Goal: Task Accomplishment & Management: Complete application form

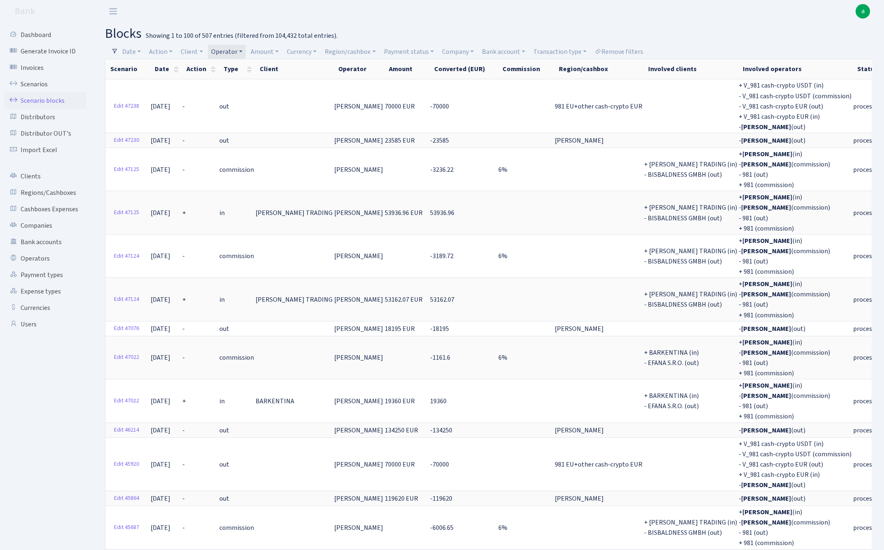
select select "100"
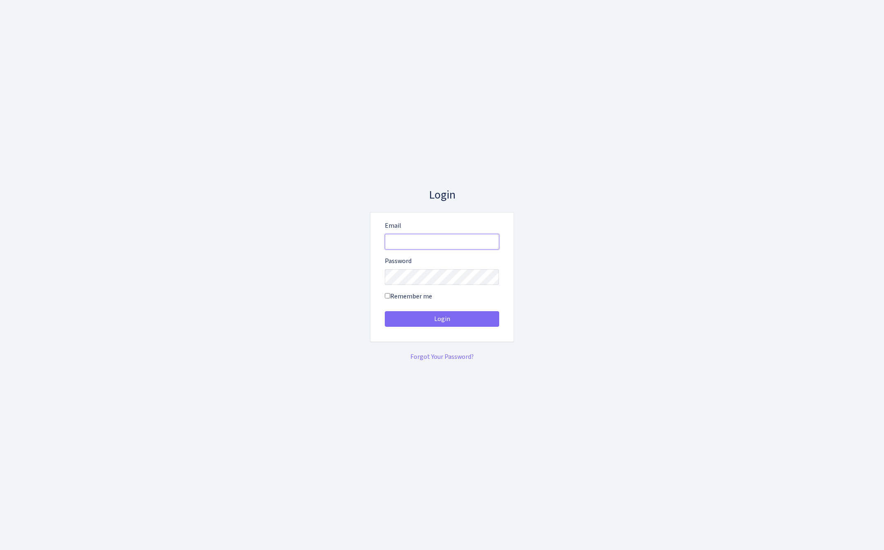
type input "admin@bank.com"
click at [441, 319] on button "Login" at bounding box center [442, 319] width 114 height 16
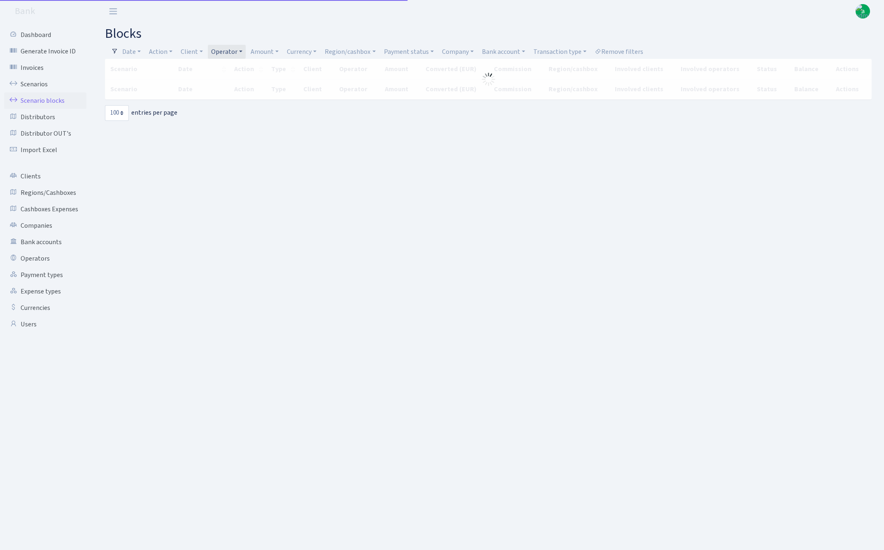
select select "100"
click at [231, 51] on link "Operator" at bounding box center [227, 52] width 38 height 14
click at [341, 50] on link "Region/cashbox" at bounding box center [349, 52] width 57 height 14
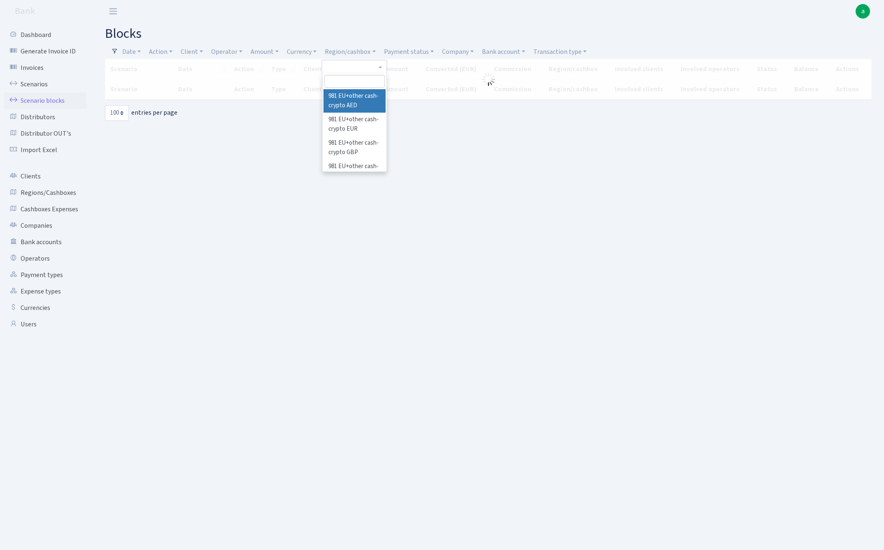
click at [344, 83] on input "search" at bounding box center [354, 81] width 60 height 13
type input "msk"
click at [344, 110] on li "MSK Jura EUR" at bounding box center [354, 111] width 62 height 14
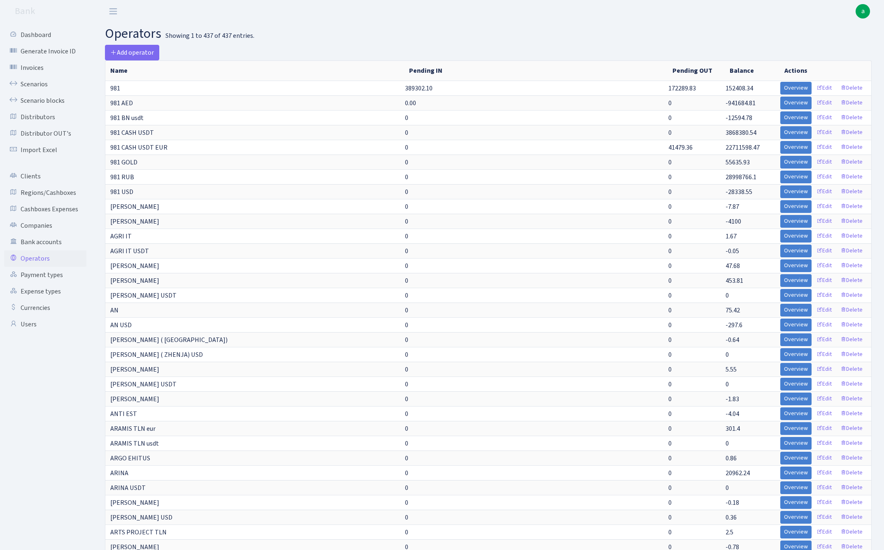
select select "-1"
click at [31, 84] on link "Scenarios" at bounding box center [45, 84] width 82 height 16
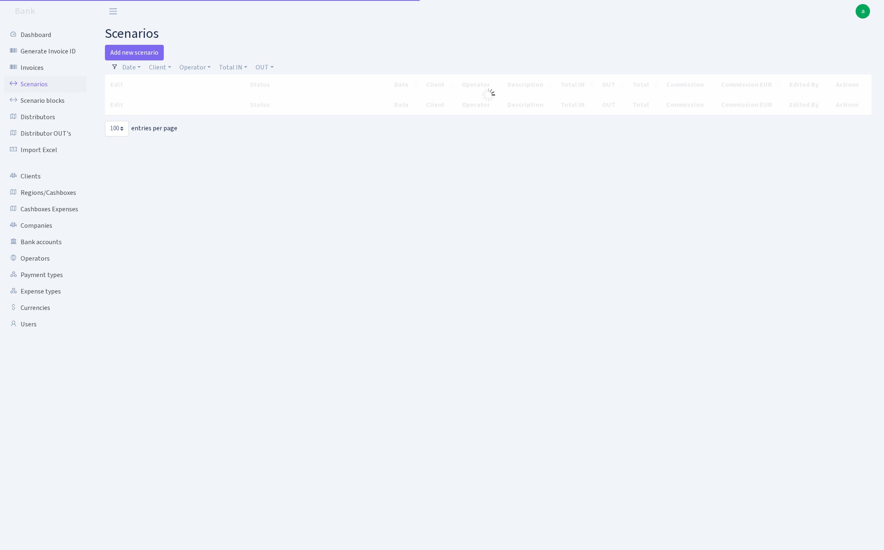
select select "100"
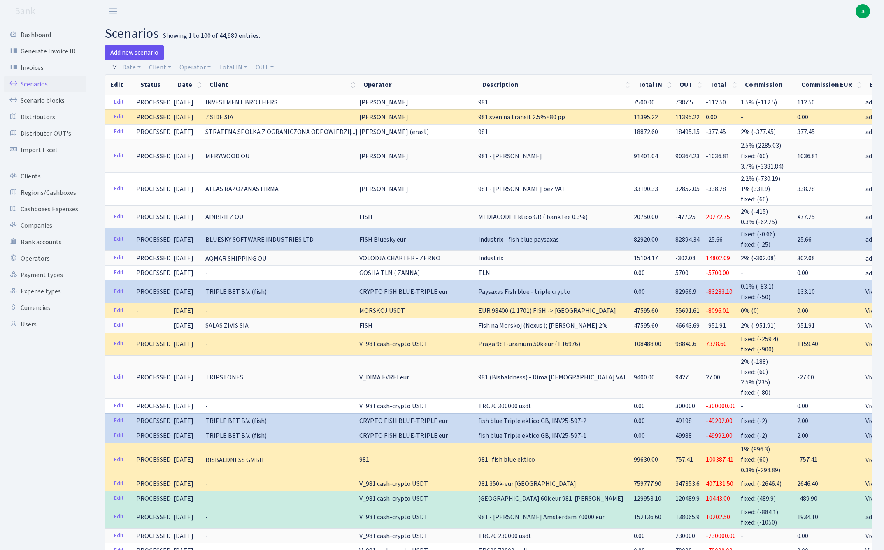
click at [145, 53] on link "Add new scenario" at bounding box center [134, 53] width 59 height 16
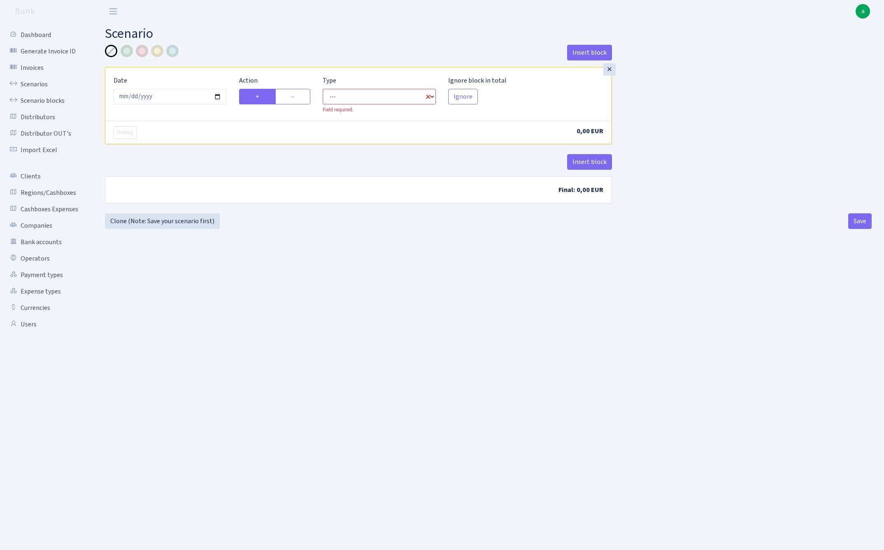
select select "in"
select select "1"
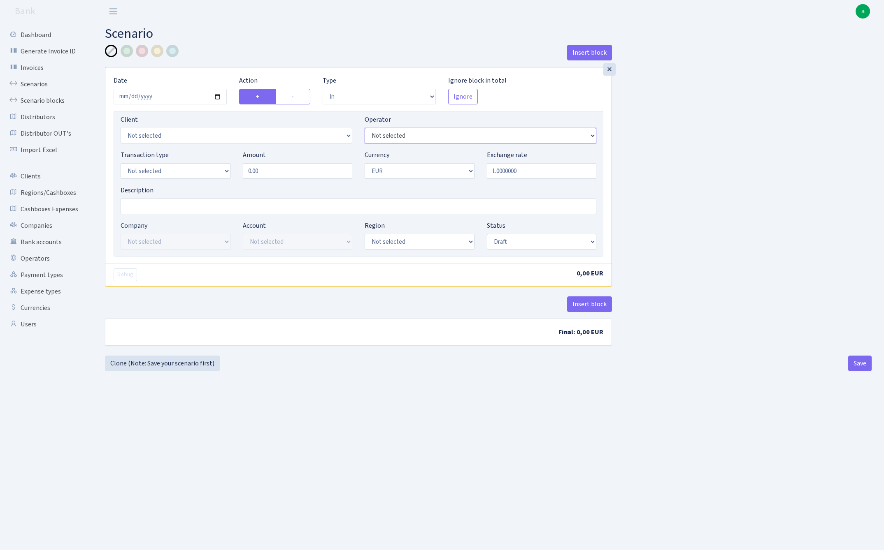
select select "356"
select select "6"
click at [274, 171] on input "0.00" at bounding box center [298, 171] width 110 height 16
type input "600,000.00"
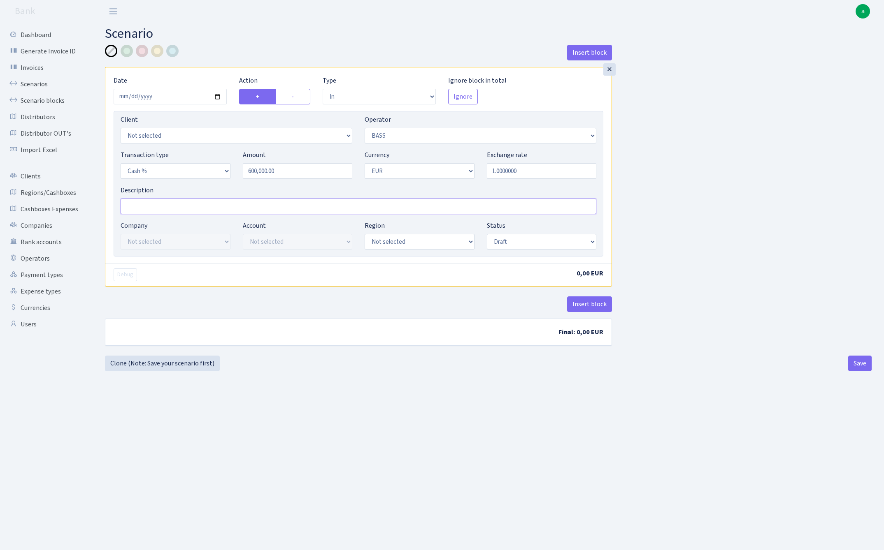
click at [181, 209] on input "Description" at bounding box center [359, 207] width 476 height 16
type input "MSK J - bass"
select select "16"
select select "processed"
click at [586, 304] on button "Insert block" at bounding box center [589, 305] width 45 height 16
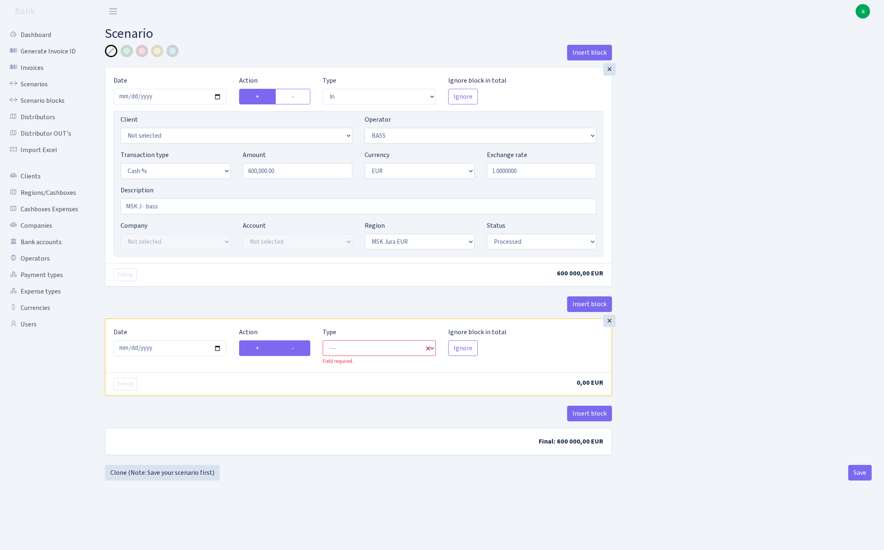
click at [300, 350] on label "-" at bounding box center [292, 349] width 35 height 16
click at [297, 349] on input "-" at bounding box center [293, 346] width 5 height 5
radio input "true"
radio input "false"
select select "commission"
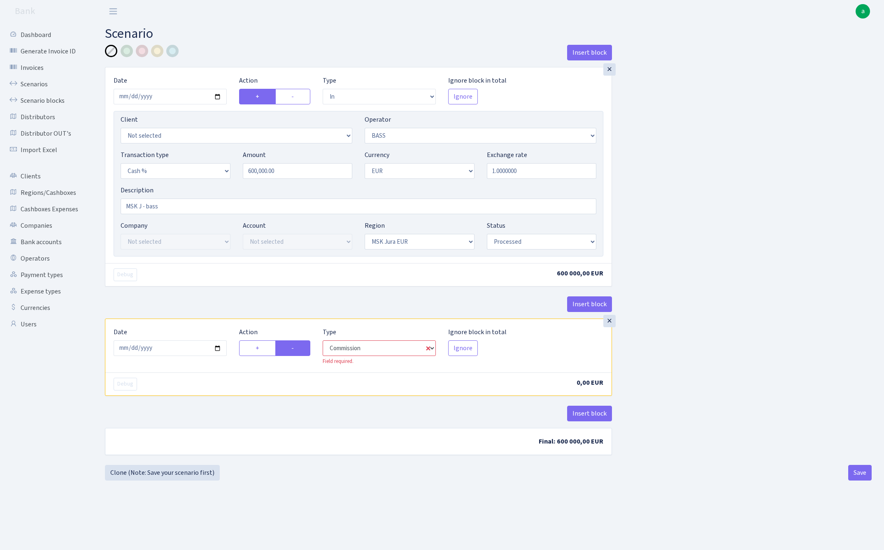
select select "356"
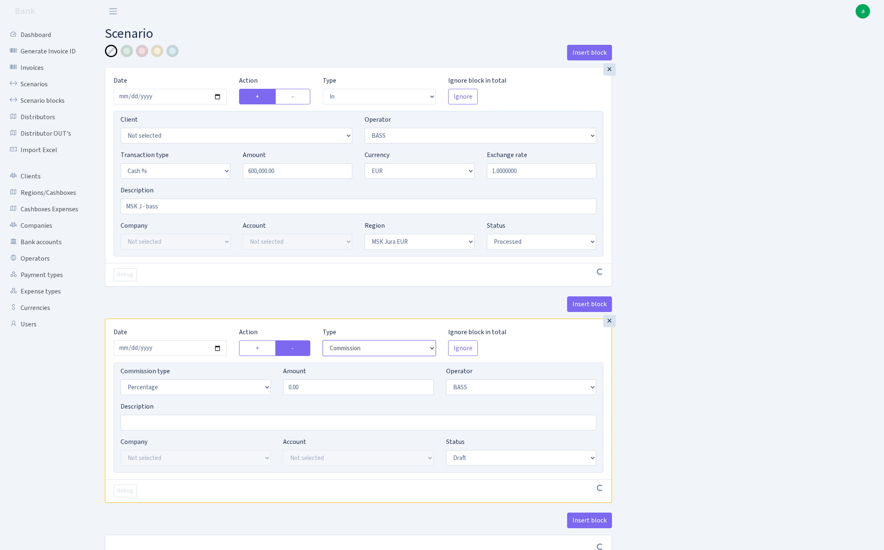
scroll to position [15, 0]
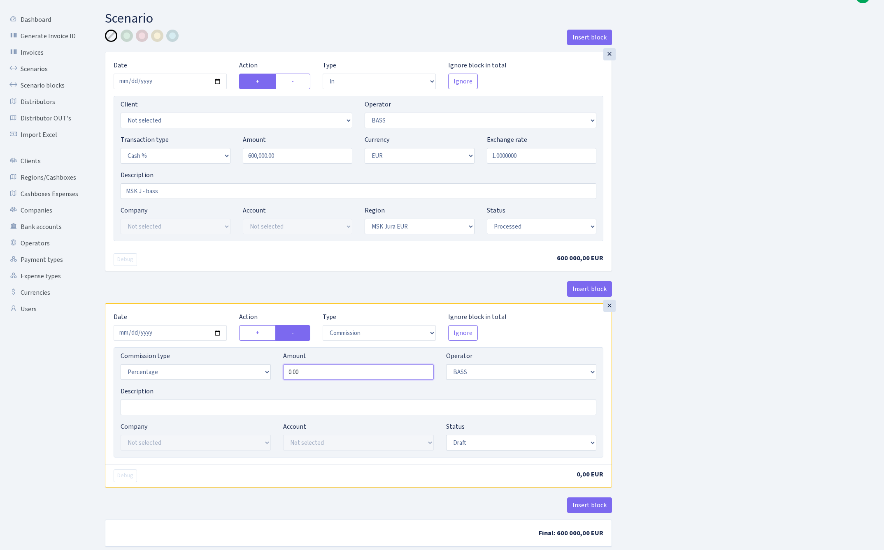
click at [360, 374] on input "0.00" at bounding box center [358, 373] width 150 height 16
type input "1.50"
click at [730, 365] on div "Insert block × Date 2025-10-07 Action + - Type --- In Out Commission Field requ…" at bounding box center [488, 293] width 779 height 527
select select "processed"
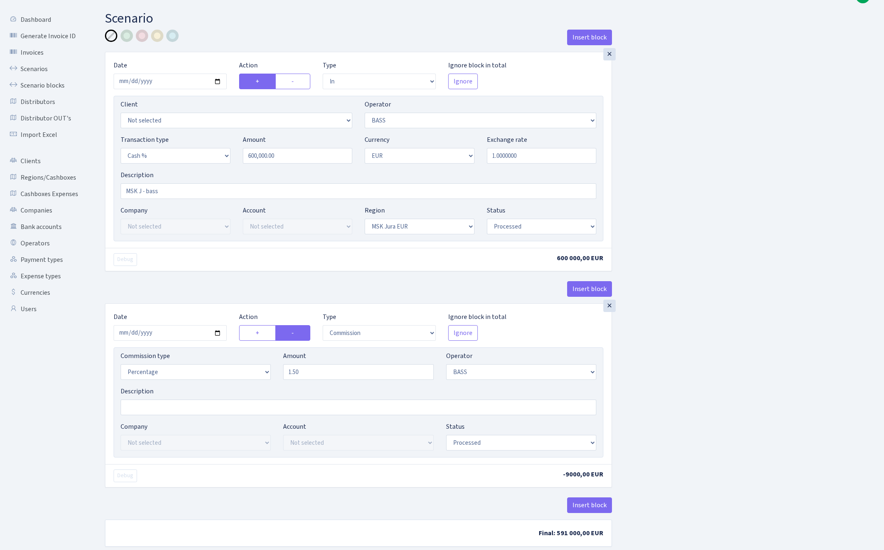
click at [657, 408] on div "Insert block × Date 2025-10-07 Action + - Type --- In Out Commission Field requ…" at bounding box center [488, 293] width 779 height 527
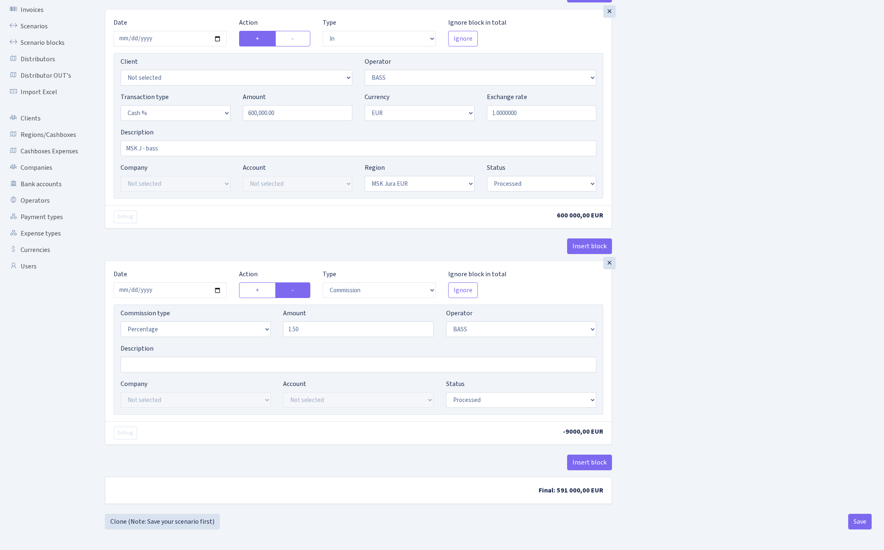
scroll to position [60, 0]
click at [861, 520] on button "Save" at bounding box center [859, 522] width 23 height 16
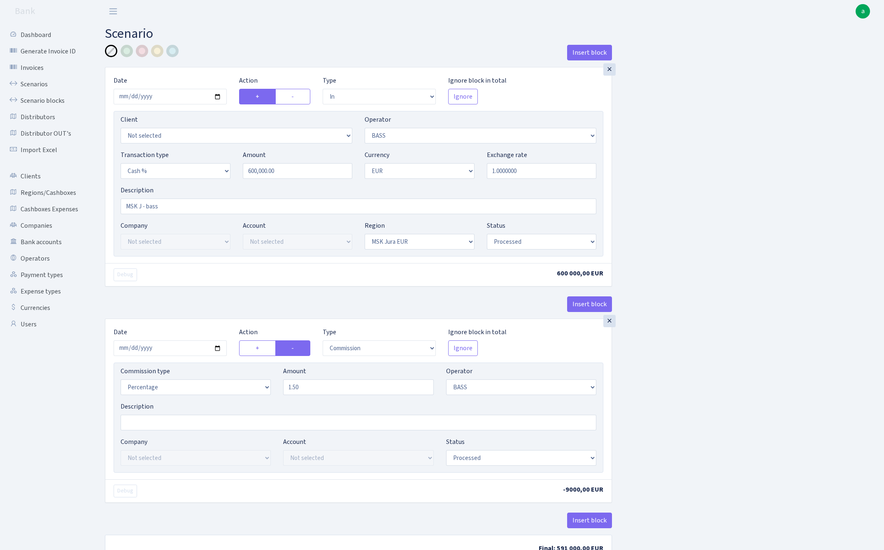
select select "in"
select select "356"
select select "6"
select select "1"
select select "16"
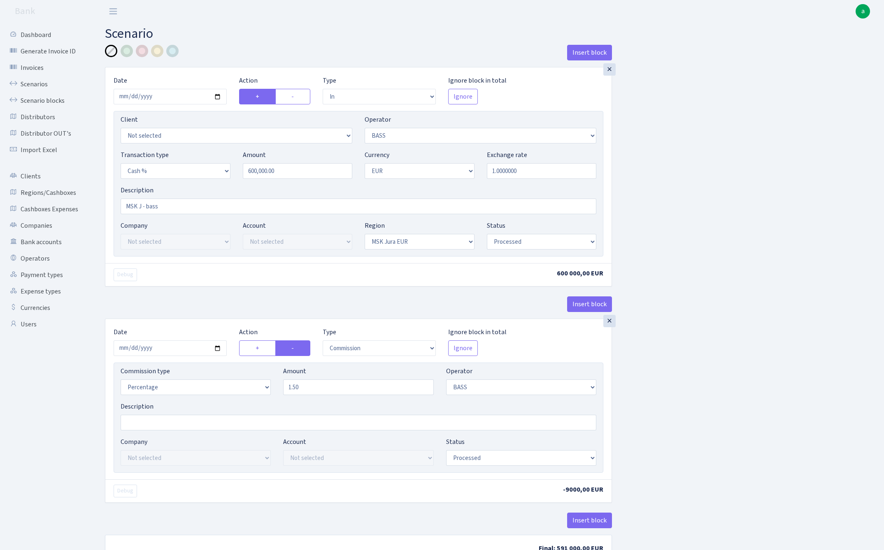
select select "processed"
select select "commission"
select select "356"
select select "processed"
click at [28, 83] on link "Scenarios" at bounding box center [45, 84] width 82 height 16
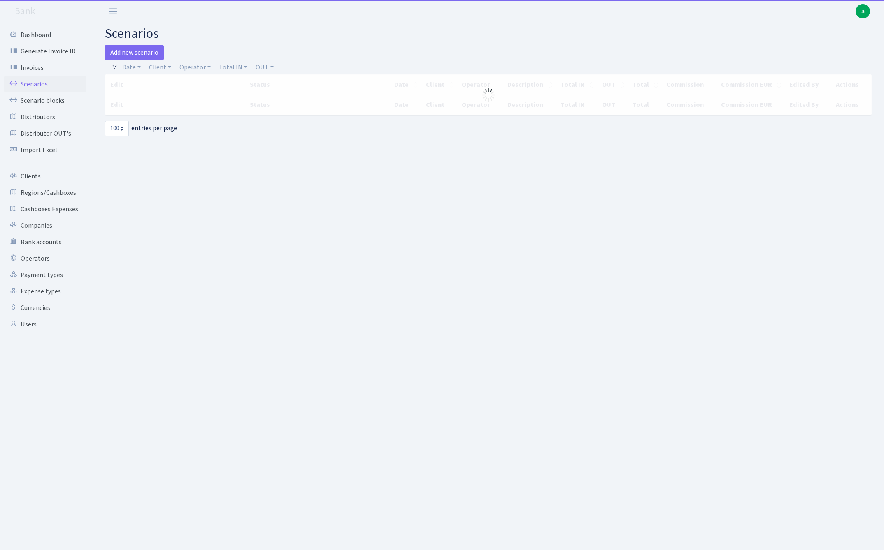
select select "100"
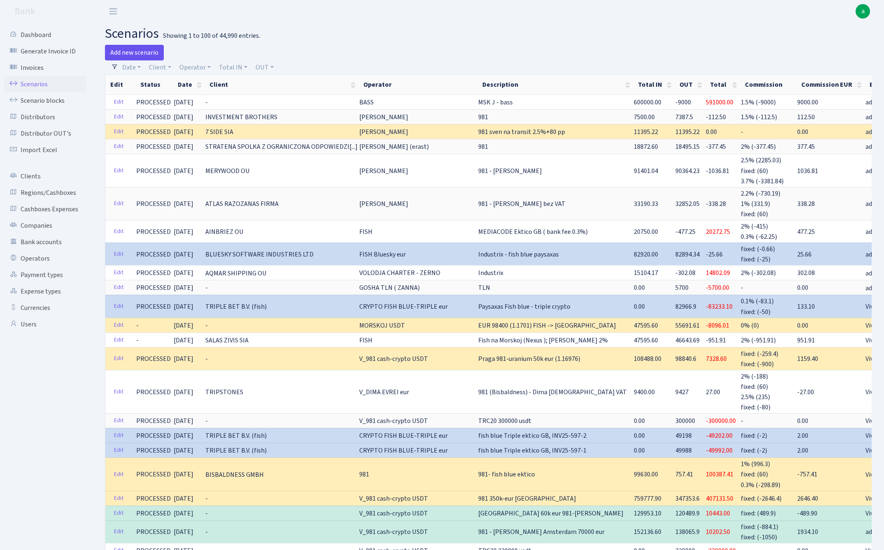
click at [139, 53] on link "Add new scenario" at bounding box center [134, 53] width 59 height 16
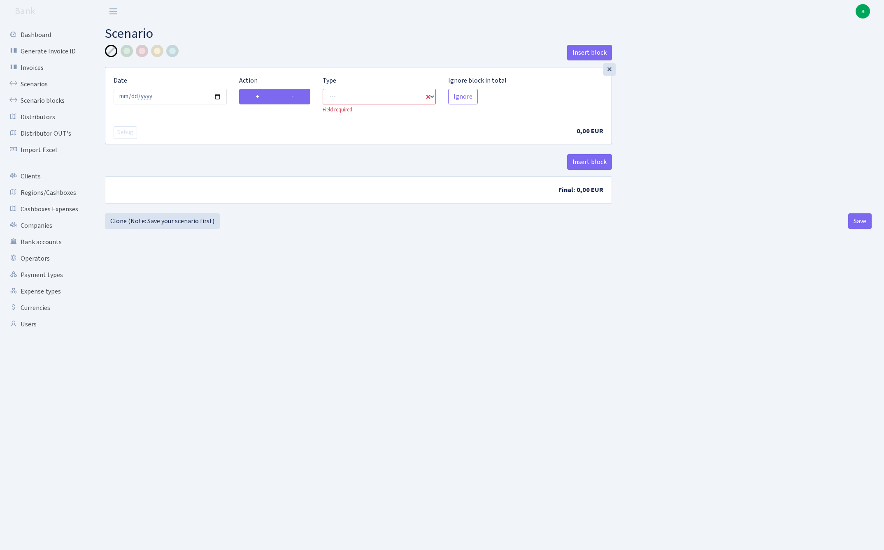
click at [296, 100] on label "-" at bounding box center [292, 97] width 35 height 16
click at [296, 97] on input "-" at bounding box center [293, 94] width 5 height 5
radio input "true"
radio input "false"
select select "out"
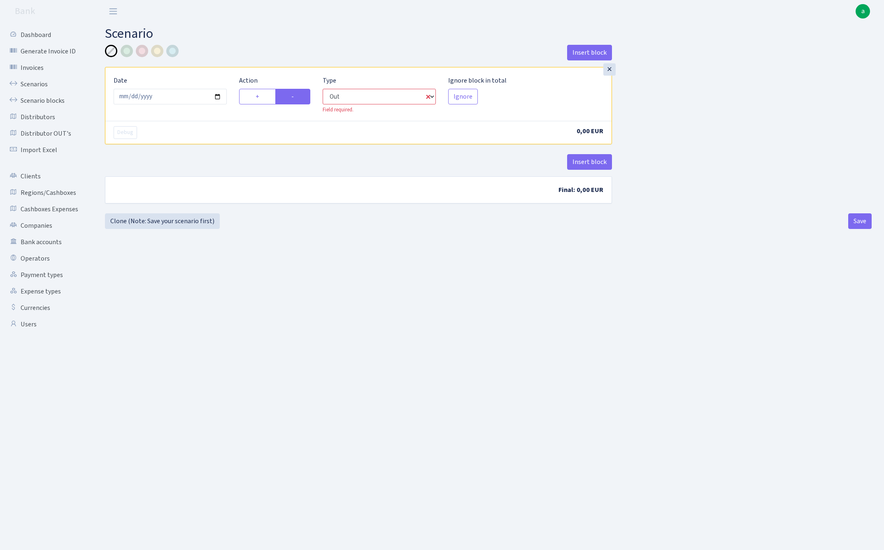
select select "1"
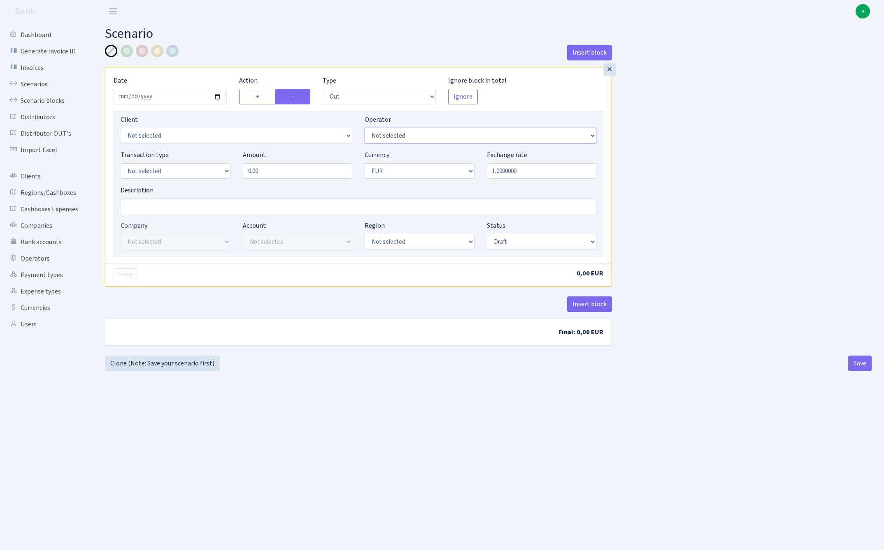
select select "3"
select select "1"
click at [270, 174] on input "0.00" at bounding box center [298, 171] width 110 height 16
type input "9,900.00"
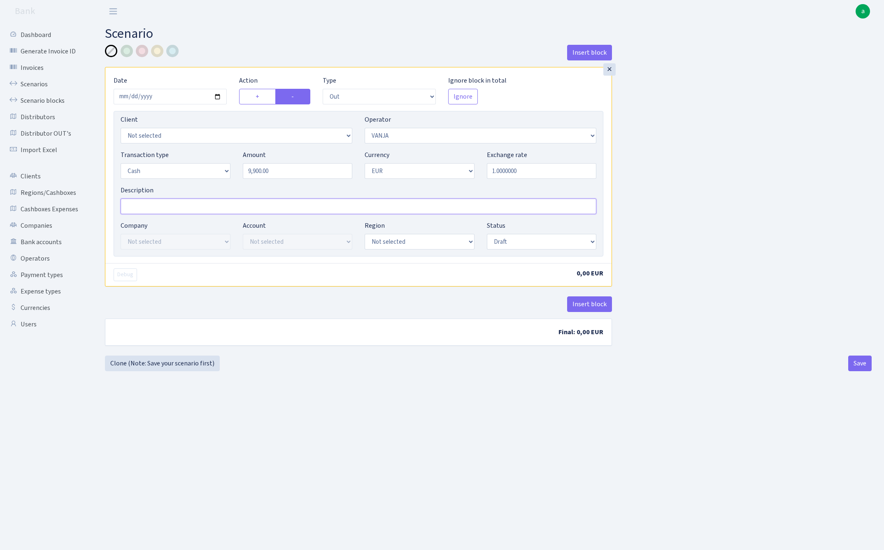
click at [159, 209] on input "Description" at bounding box center [359, 207] width 476 height 16
type input "MSK J - vanja [PERSON_NAME]"
select select "16"
select select "processed"
click at [709, 221] on div "Insert block × Date 2025-10-07 Action + - Type --- In Out Commission Field requ…" at bounding box center [488, 200] width 779 height 311
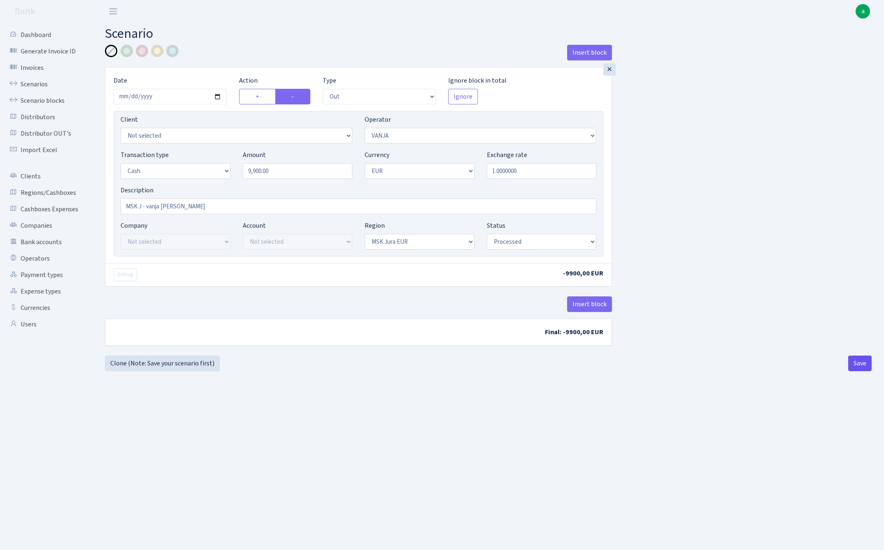
click at [859, 363] on button "Save" at bounding box center [859, 364] width 23 height 16
select select "out"
select select "3"
select select "1"
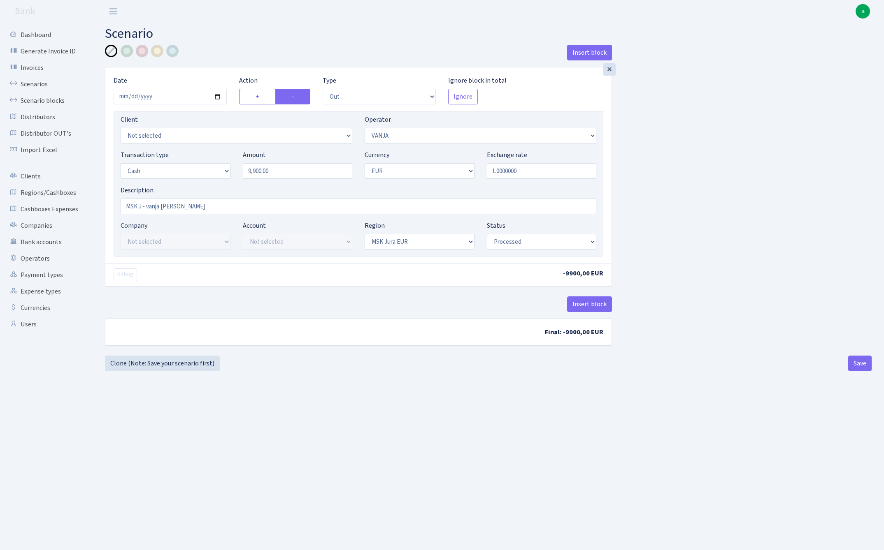
select select "16"
select select "processed"
click at [193, 363] on link "Clone (Note: Save your scenario first)" at bounding box center [162, 364] width 115 height 16
select select "out"
select select "3"
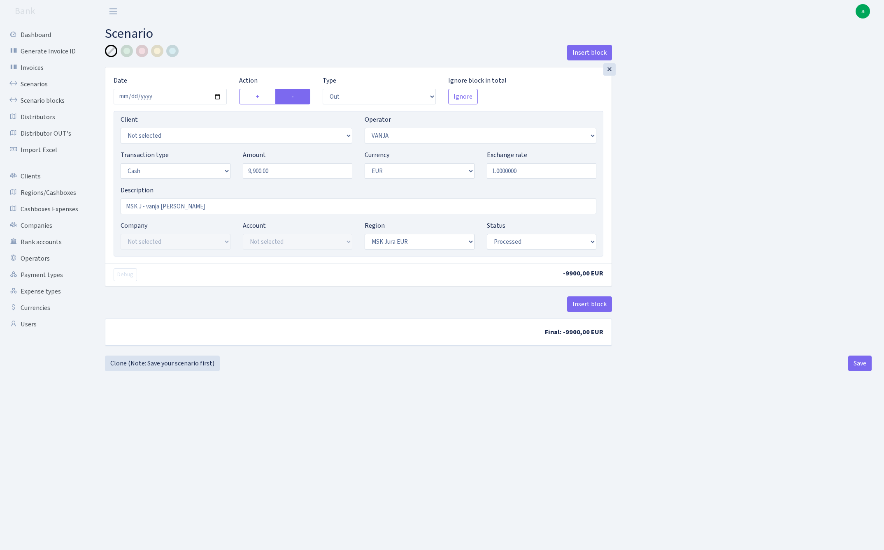
select select "1"
select select "16"
select select "processed"
select select "65"
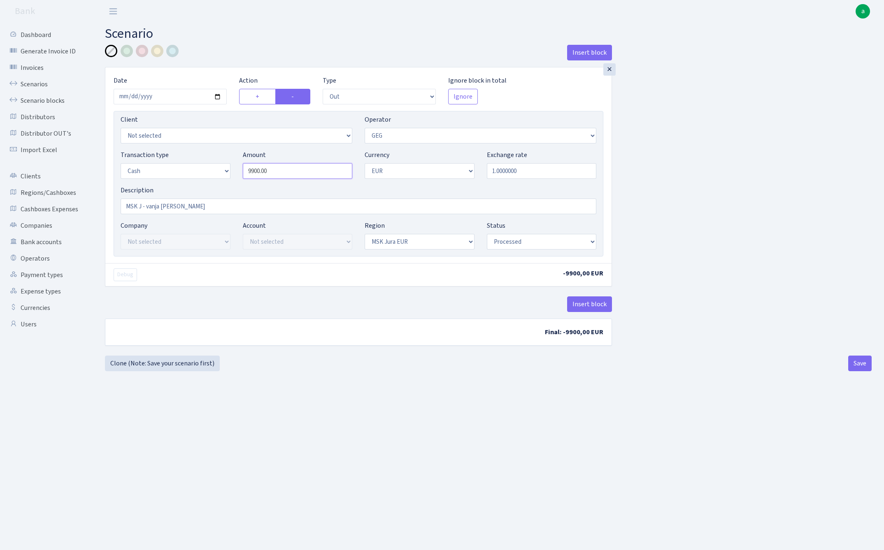
click at [299, 175] on input "9900.00" at bounding box center [298, 171] width 110 height 16
type input "60,000.00"
click at [155, 208] on input "MSK J - vanja elena" at bounding box center [359, 207] width 476 height 16
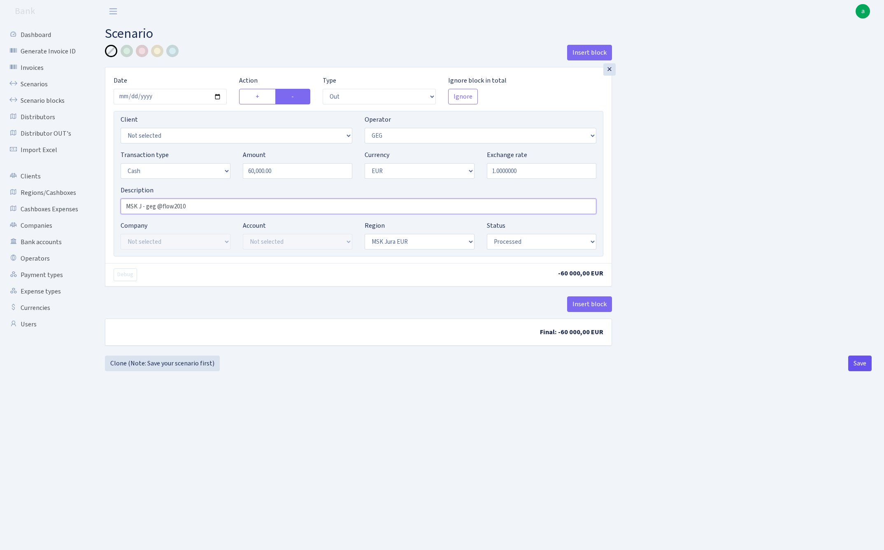
type input "MSK J - geg @flow2010"
click at [863, 366] on button "Save" at bounding box center [859, 364] width 23 height 16
select select "out"
select select "65"
select select "1"
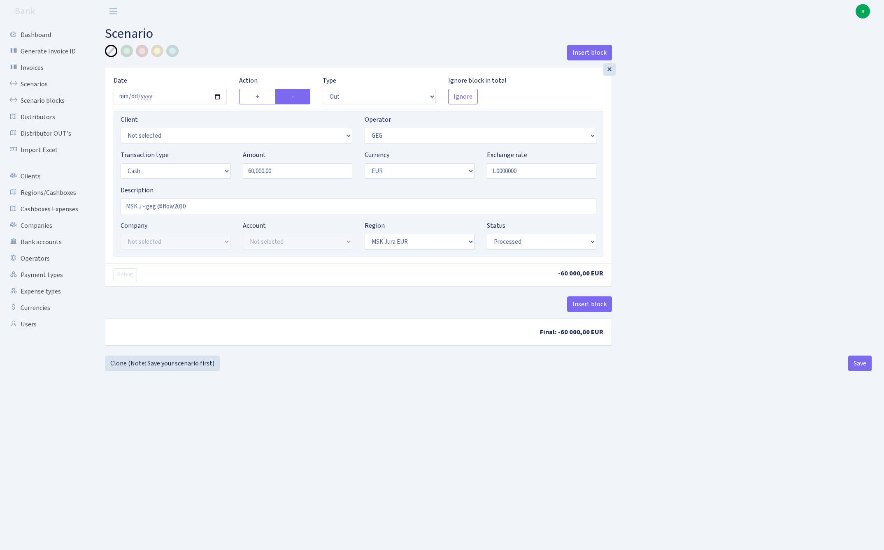
select select "1"
select select "16"
select select "processed"
click at [158, 362] on link "Clone (Note: Save your scenario first)" at bounding box center [162, 364] width 115 height 16
select select "out"
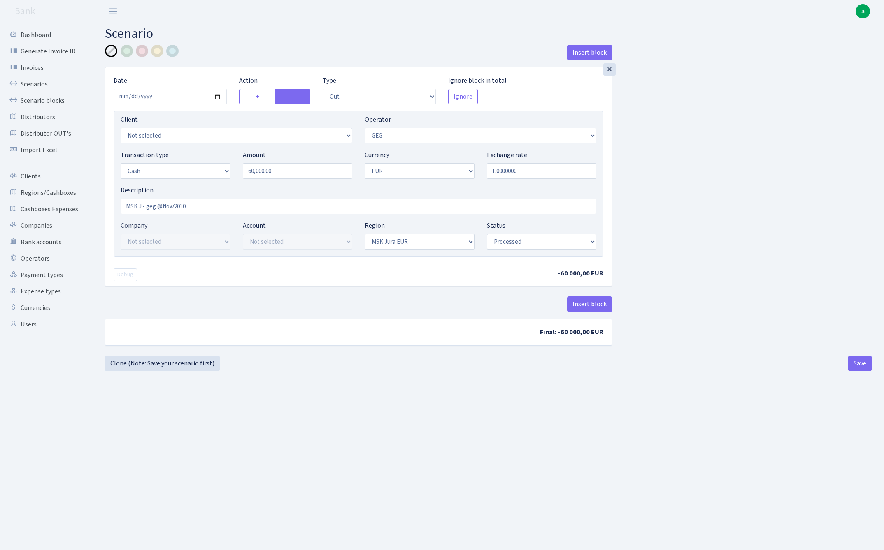
select select "65"
select select "1"
select select "16"
select select "processed"
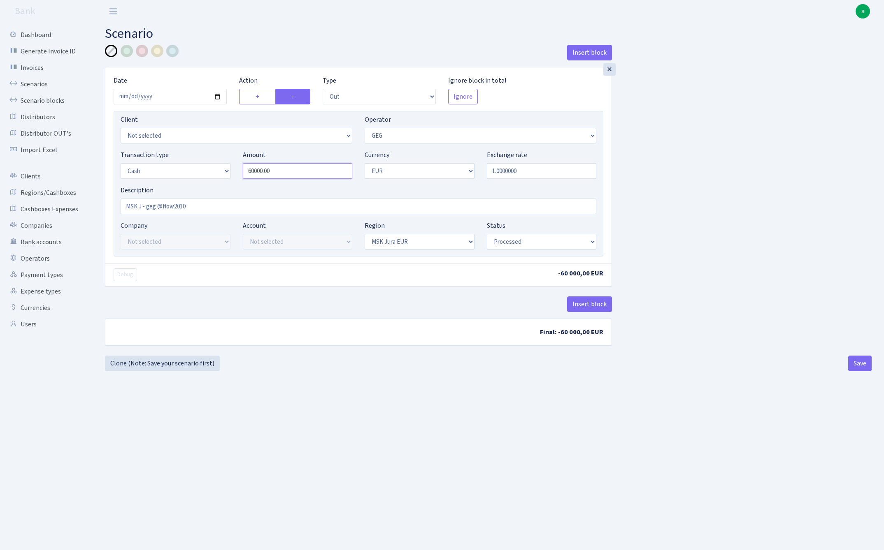
click at [302, 173] on input "60000.00" at bounding box center [298, 171] width 110 height 16
type input "53,000.00"
select select "370"
drag, startPoint x: 146, startPoint y: 208, endPoint x: 206, endPoint y: 207, distance: 60.1
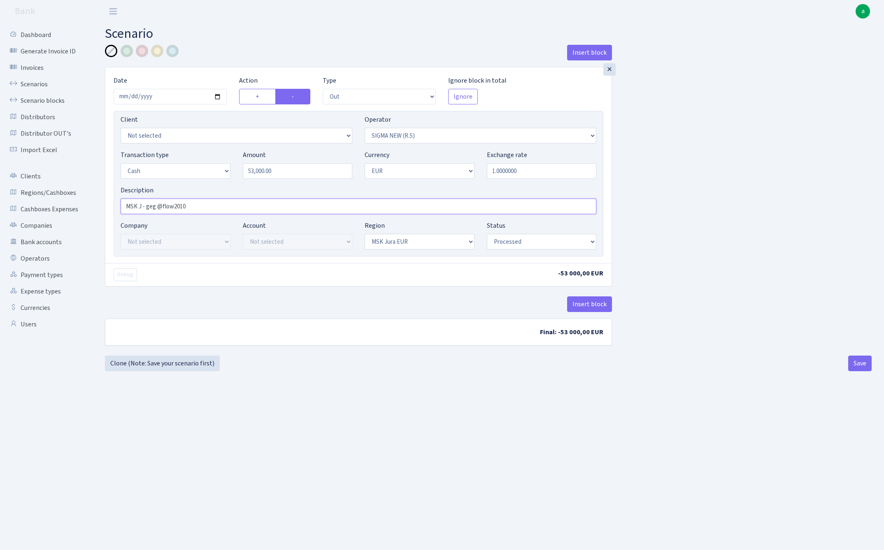
click at [205, 207] on input "MSK J - geg @flow2010" at bounding box center [359, 207] width 476 height 16
type input "MSK J - sigma roman"
click at [854, 364] on button "Save" at bounding box center [859, 364] width 23 height 16
select select "out"
select select "370"
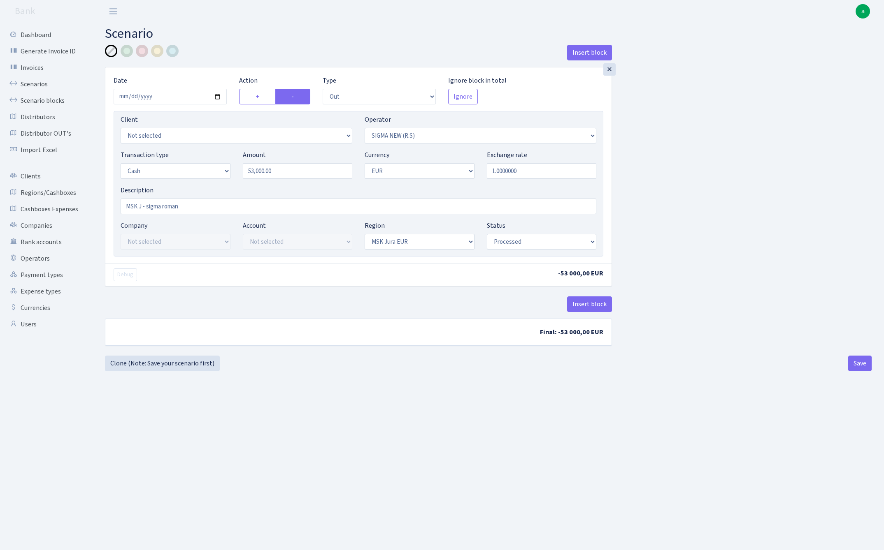
select select "1"
select select "16"
select select "processed"
click at [184, 367] on link "Clone (Note: Save your scenario first)" at bounding box center [162, 364] width 115 height 16
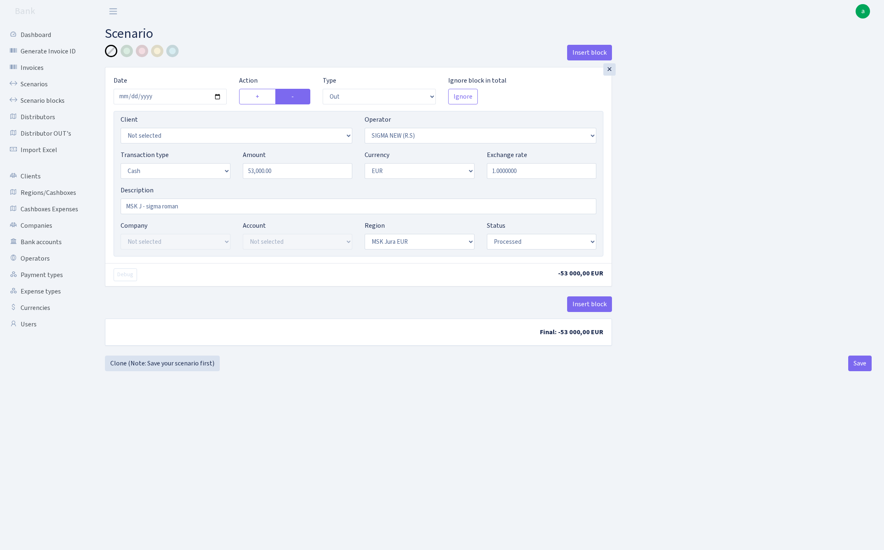
select select "out"
select select "370"
select select "1"
select select "16"
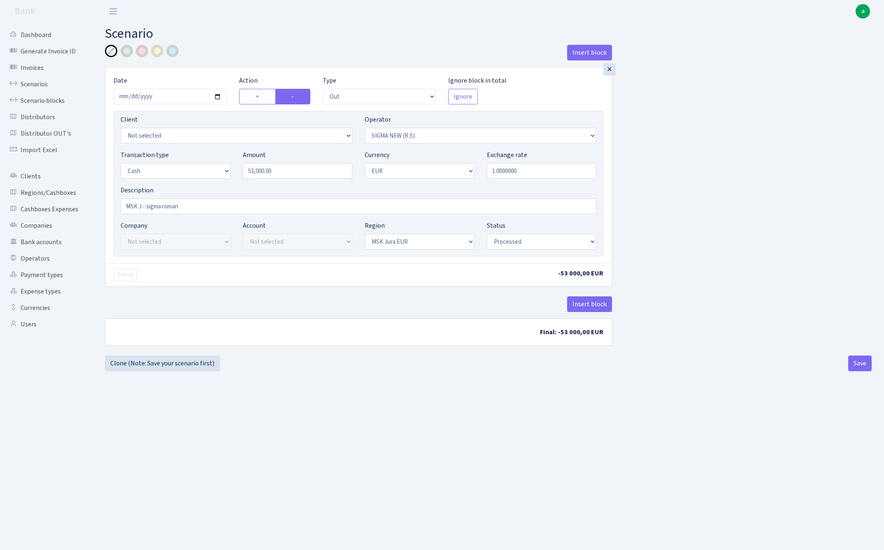
select select "processed"
select select "439"
click at [293, 175] on input "53000.00" at bounding box center [298, 171] width 110 height 16
type input "20,000.00"
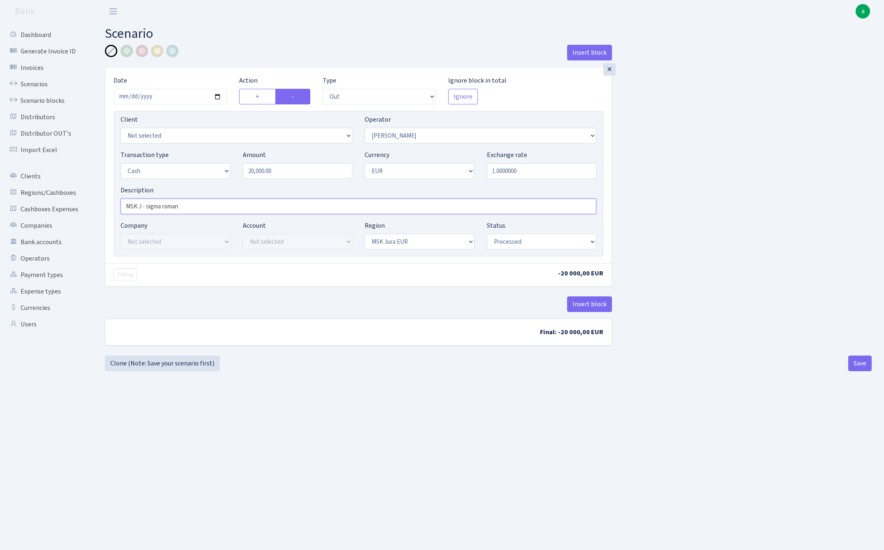
drag, startPoint x: 187, startPoint y: 212, endPoint x: 146, endPoint y: 209, distance: 40.4
click at [146, 209] on input "MSK J - sigma roman" at bounding box center [359, 207] width 476 height 16
type input "MSK J - kostja bulka"
click at [859, 366] on button "Save" at bounding box center [859, 364] width 23 height 16
select select "out"
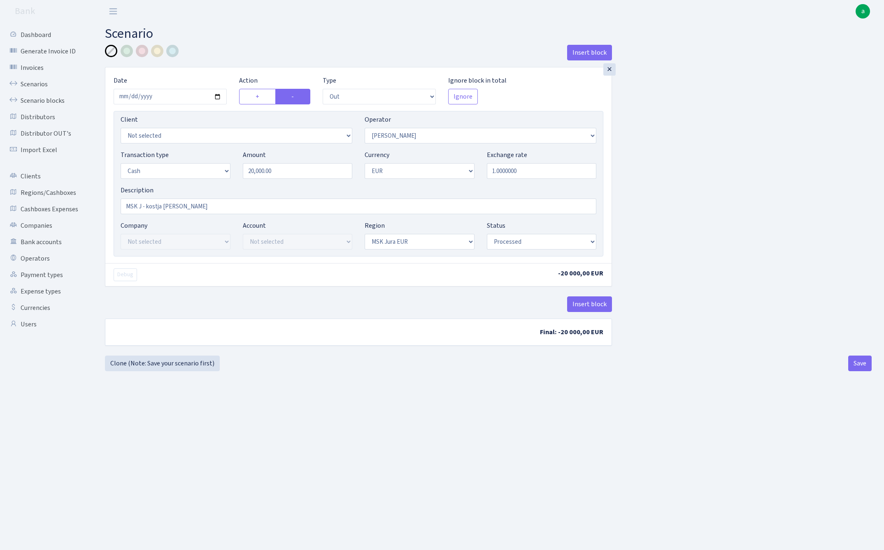
select select "439"
select select "1"
select select "16"
select select "processed"
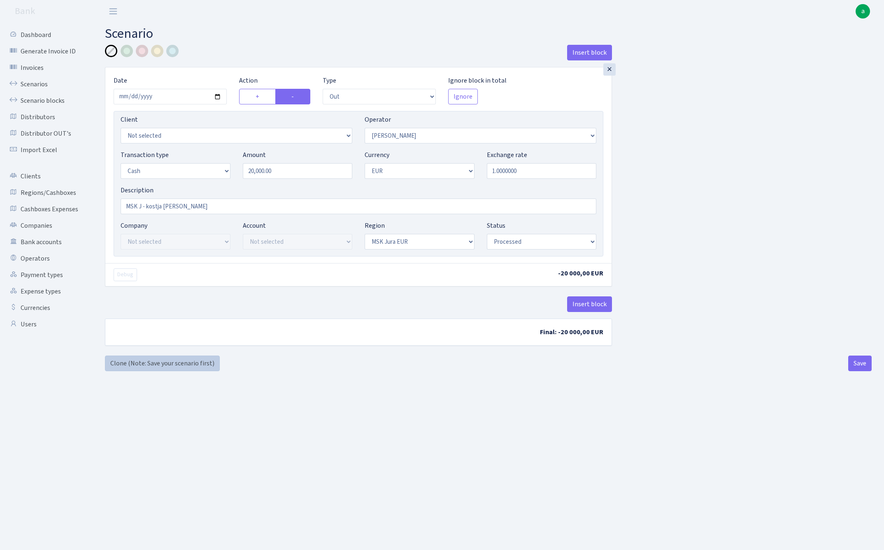
click at [191, 366] on link "Clone (Note: Save your scenario first)" at bounding box center [162, 364] width 115 height 16
select select "out"
select select "439"
select select "1"
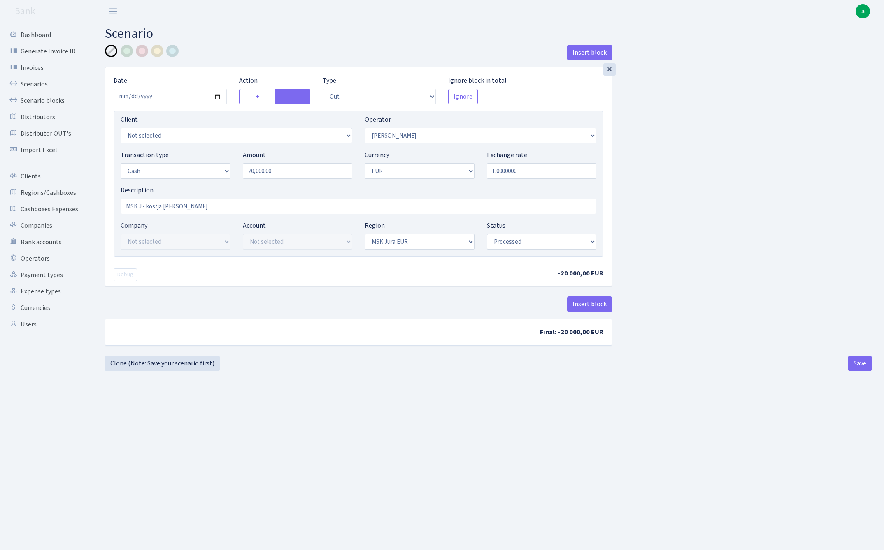
select select "16"
select select "processed"
click at [287, 172] on input "20000.00" at bounding box center [298, 171] width 110 height 16
type input "90,000.00"
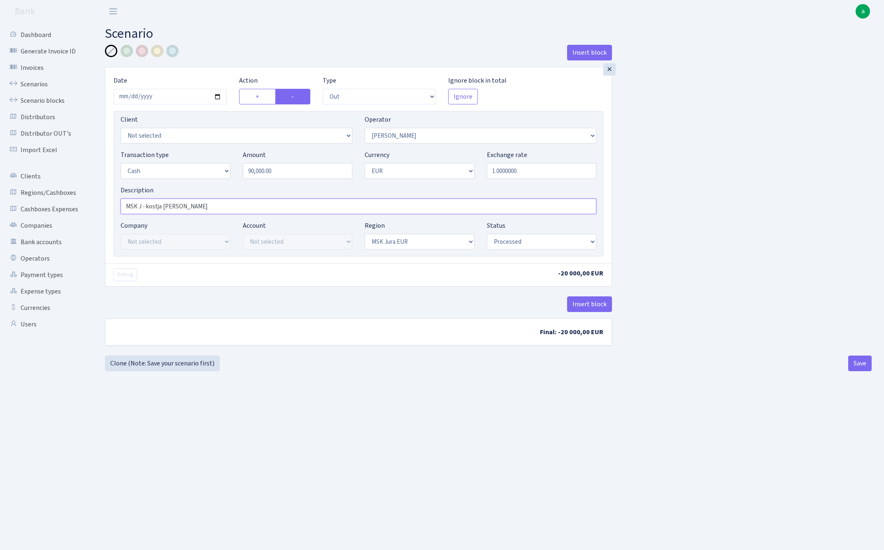
click at [185, 208] on input "MSK J - kostja bulka" at bounding box center [359, 207] width 476 height 16
type input "MSK J - kostja bulka @alenbt"
click at [855, 365] on button "Save" at bounding box center [859, 364] width 23 height 16
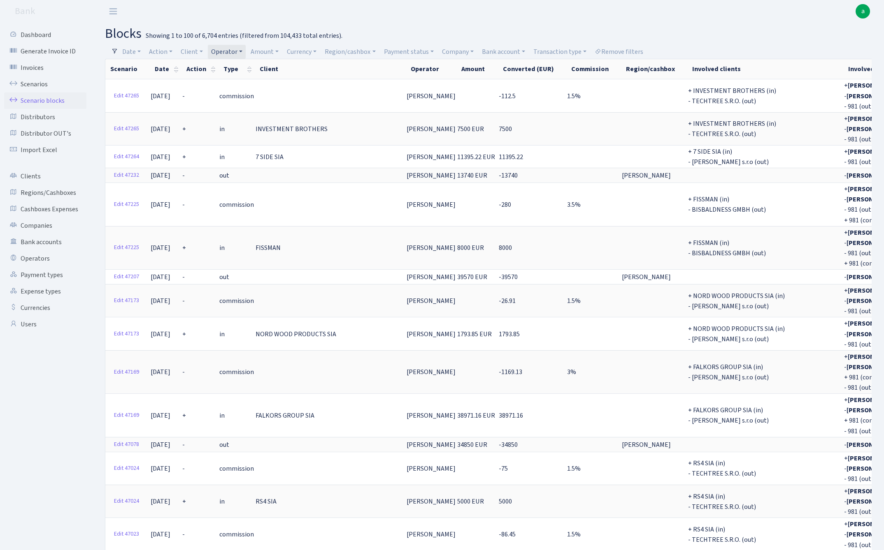
select select "100"
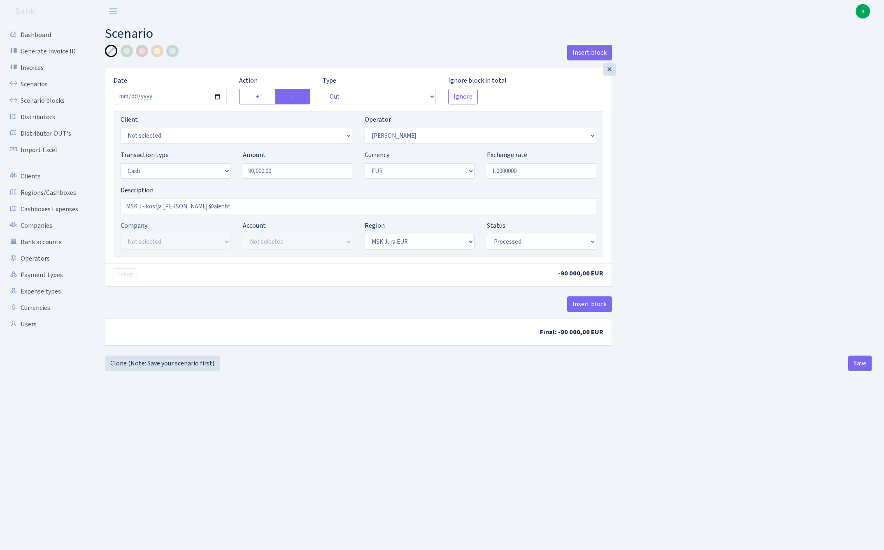
select select "out"
select select "439"
select select "1"
select select "16"
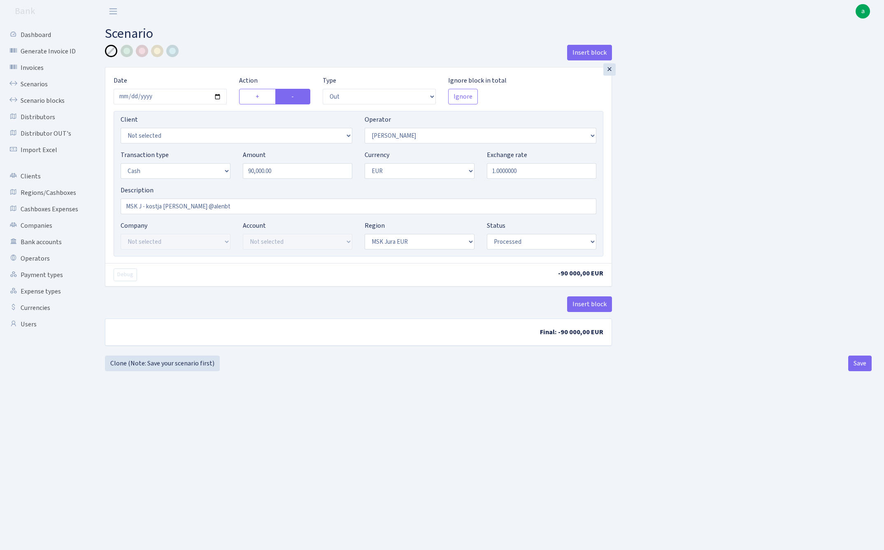
select select "processed"
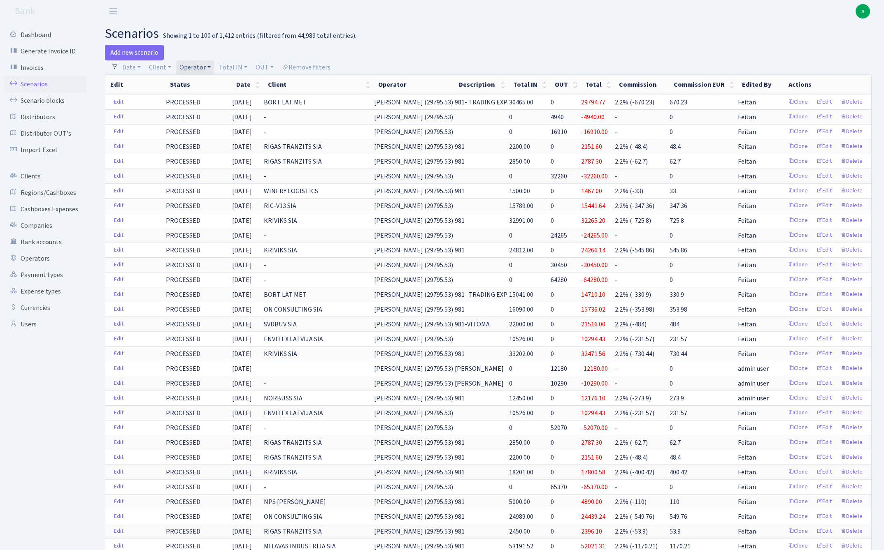
select select "100"
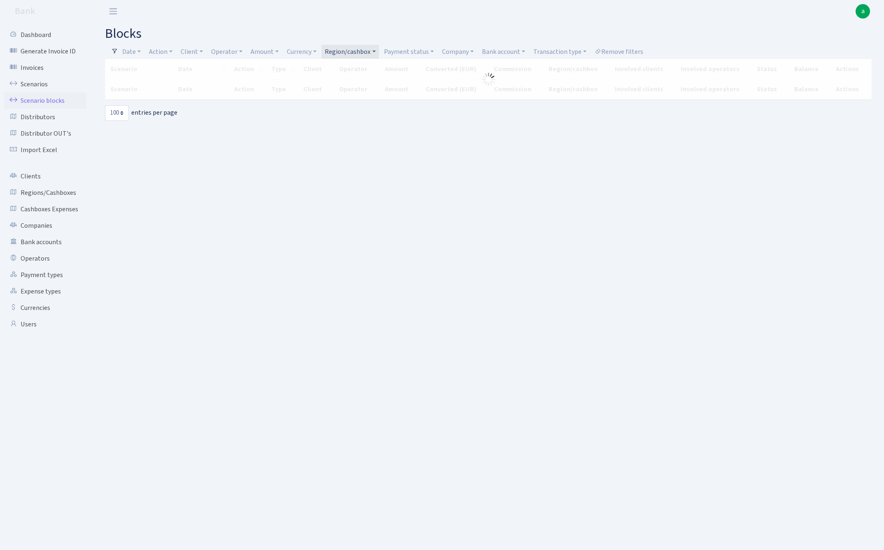
select select "100"
